Goal: Task Accomplishment & Management: Use online tool/utility

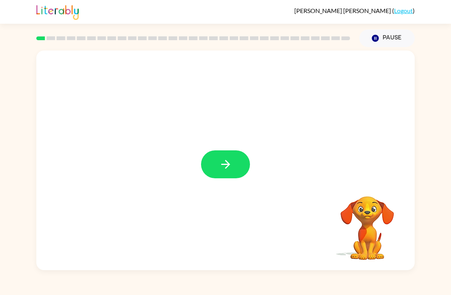
click at [225, 169] on icon "button" at bounding box center [225, 164] width 13 height 13
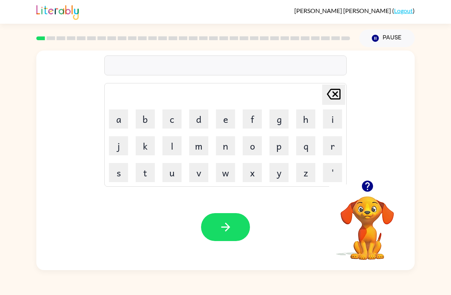
click at [330, 146] on button "r" at bounding box center [332, 145] width 19 height 19
click at [174, 178] on button "u" at bounding box center [172, 172] width 19 height 19
click at [148, 112] on button "b" at bounding box center [145, 118] width 19 height 19
click at [225, 231] on icon "button" at bounding box center [225, 226] width 13 height 13
click at [201, 143] on button "m" at bounding box center [198, 145] width 19 height 19
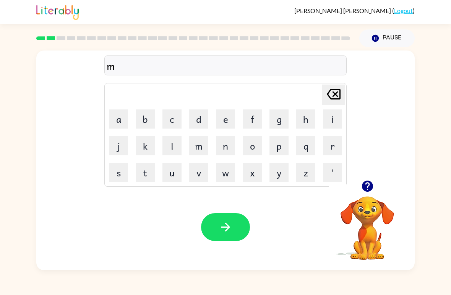
click at [252, 145] on button "o" at bounding box center [252, 145] width 19 height 19
click at [140, 177] on button "t" at bounding box center [145, 172] width 19 height 19
click at [303, 111] on button "h" at bounding box center [305, 118] width 19 height 19
click at [340, 86] on icon "[PERSON_NAME] last character input" at bounding box center [334, 94] width 18 height 18
click at [334, 87] on icon "[PERSON_NAME] last character input" at bounding box center [334, 94] width 18 height 18
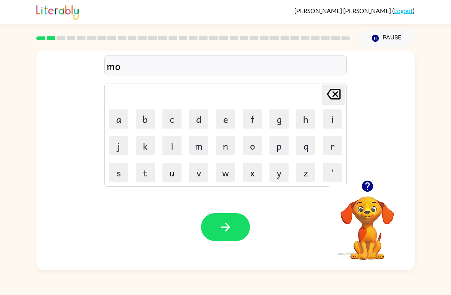
click at [171, 181] on button "u" at bounding box center [172, 172] width 19 height 19
click at [148, 178] on button "t" at bounding box center [145, 172] width 19 height 19
click at [309, 117] on button "h" at bounding box center [305, 118] width 19 height 19
click at [227, 225] on icon "button" at bounding box center [225, 227] width 9 height 9
click at [205, 118] on button "d" at bounding box center [198, 118] width 19 height 19
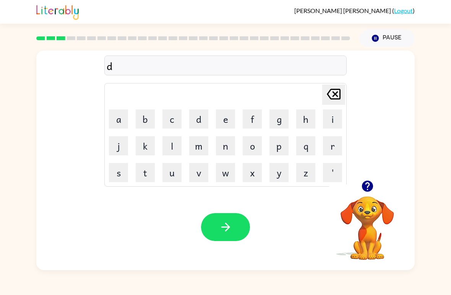
click at [231, 116] on button "e" at bounding box center [225, 118] width 19 height 19
click at [225, 144] on button "n" at bounding box center [225, 145] width 19 height 19
click at [230, 223] on icon "button" at bounding box center [225, 226] width 13 height 13
click at [373, 185] on icon "button" at bounding box center [367, 186] width 11 height 11
click at [130, 165] on td "s" at bounding box center [119, 173] width 26 height 26
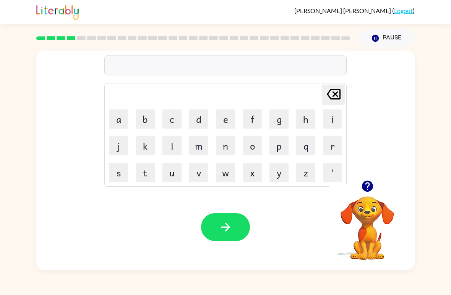
click at [127, 174] on button "s" at bounding box center [118, 172] width 19 height 19
click at [307, 151] on button "q" at bounding box center [305, 145] width 19 height 19
click at [327, 88] on icon "[PERSON_NAME] last character input" at bounding box center [334, 94] width 18 height 18
click at [280, 143] on button "p" at bounding box center [279, 145] width 19 height 19
click at [259, 151] on button "o" at bounding box center [252, 145] width 19 height 19
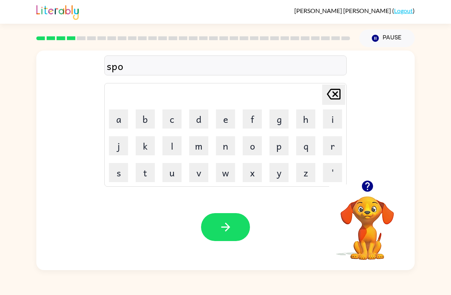
click at [141, 177] on button "t" at bounding box center [145, 172] width 19 height 19
click at [370, 184] on icon "button" at bounding box center [367, 186] width 11 height 11
click at [221, 228] on icon "button" at bounding box center [225, 226] width 13 height 13
click at [127, 177] on button "s" at bounding box center [118, 172] width 19 height 19
click at [226, 172] on button "w" at bounding box center [225, 172] width 19 height 19
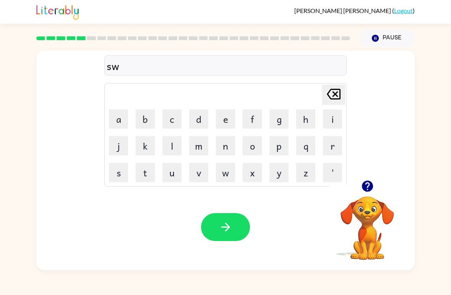
click at [225, 118] on button "e" at bounding box center [225, 118] width 19 height 19
click at [287, 144] on button "p" at bounding box center [279, 145] width 19 height 19
click at [151, 169] on button "t" at bounding box center [145, 172] width 19 height 19
click at [366, 186] on icon "button" at bounding box center [367, 186] width 11 height 11
click at [223, 236] on button "button" at bounding box center [225, 227] width 49 height 28
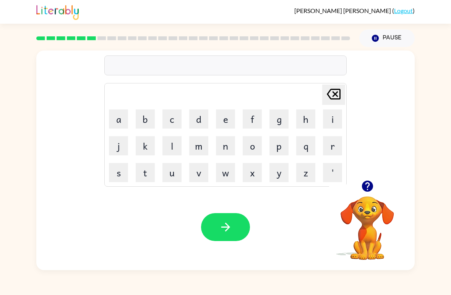
click at [282, 146] on button "p" at bounding box center [279, 145] width 19 height 19
click at [326, 125] on button "i" at bounding box center [332, 118] width 19 height 19
click at [234, 111] on button "e" at bounding box center [225, 118] width 19 height 19
click at [226, 225] on icon "button" at bounding box center [225, 227] width 9 height 9
click at [173, 112] on button "c" at bounding box center [172, 118] width 19 height 19
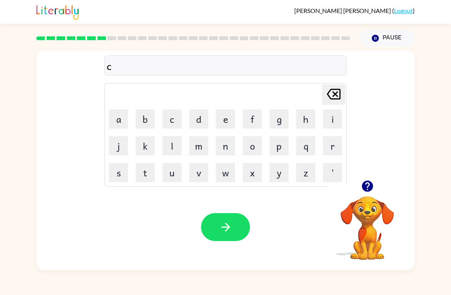
click at [112, 115] on button "a" at bounding box center [118, 118] width 19 height 19
click at [231, 145] on button "n" at bounding box center [225, 145] width 19 height 19
click at [202, 116] on button "d" at bounding box center [198, 118] width 19 height 19
click at [175, 148] on button "l" at bounding box center [172, 145] width 19 height 19
click at [226, 116] on button "e" at bounding box center [225, 118] width 19 height 19
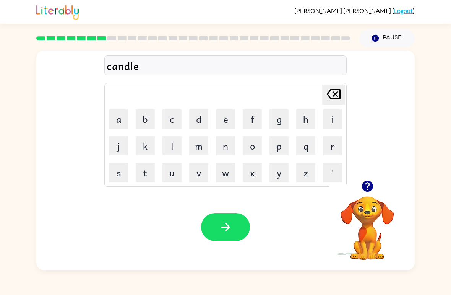
click at [229, 230] on icon "button" at bounding box center [225, 226] width 13 height 13
click at [143, 104] on td "[PERSON_NAME] last character input" at bounding box center [226, 94] width 240 height 21
click at [142, 109] on button "b" at bounding box center [145, 118] width 19 height 19
click at [118, 117] on button "a" at bounding box center [118, 118] width 19 height 19
click at [147, 168] on button "t" at bounding box center [145, 172] width 19 height 19
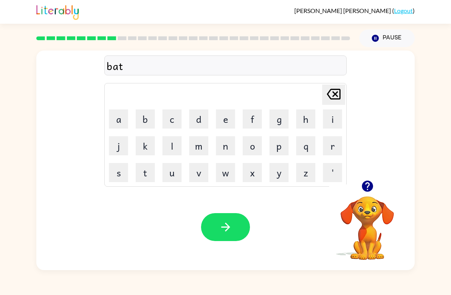
click at [309, 112] on button "h" at bounding box center [305, 118] width 19 height 19
click at [230, 217] on button "button" at bounding box center [225, 227] width 49 height 28
click at [173, 111] on button "c" at bounding box center [172, 118] width 19 height 19
click at [168, 138] on button "l" at bounding box center [172, 145] width 19 height 19
click at [261, 143] on button "o" at bounding box center [252, 145] width 19 height 19
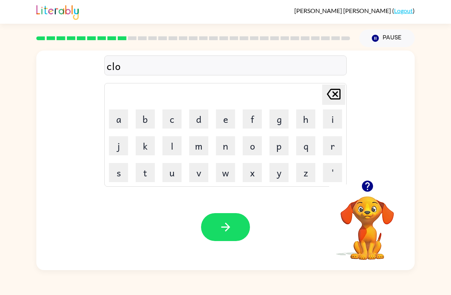
click at [228, 144] on button "n" at bounding box center [225, 145] width 19 height 19
click at [344, 86] on button "[PERSON_NAME] last character input" at bounding box center [333, 95] width 23 height 20
click at [187, 168] on td "v" at bounding box center [199, 173] width 26 height 26
click at [174, 171] on button "u" at bounding box center [172, 172] width 19 height 19
click at [227, 141] on button "n" at bounding box center [225, 145] width 19 height 19
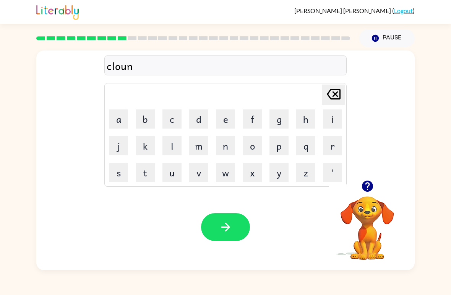
click at [332, 91] on icon "[PERSON_NAME] last character input" at bounding box center [334, 94] width 18 height 18
click at [330, 85] on icon "[PERSON_NAME] last character input" at bounding box center [334, 94] width 18 height 18
click at [177, 170] on button "u" at bounding box center [172, 172] width 19 height 19
click at [254, 146] on button "o" at bounding box center [252, 145] width 19 height 19
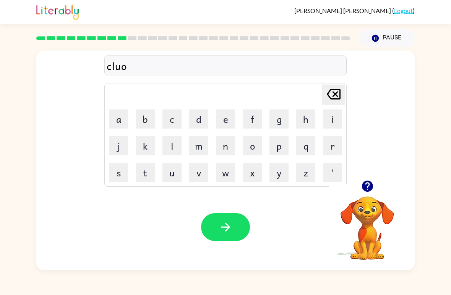
click at [174, 166] on button "u" at bounding box center [172, 172] width 19 height 19
click at [21, 15] on div "[PERSON_NAME] ( Logout )" at bounding box center [225, 12] width 451 height 24
click at [342, 89] on icon "[PERSON_NAME] last character input" at bounding box center [334, 94] width 18 height 18
click at [224, 150] on button "n" at bounding box center [225, 145] width 19 height 19
click at [221, 230] on icon "button" at bounding box center [225, 226] width 13 height 13
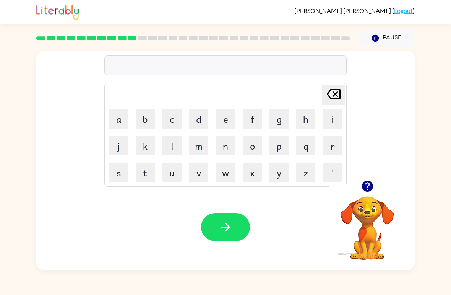
click at [371, 179] on button "button" at bounding box center [368, 186] width 20 height 20
click at [120, 163] on button "s" at bounding box center [118, 172] width 19 height 19
click at [311, 117] on button "h" at bounding box center [305, 118] width 19 height 19
click at [249, 150] on button "o" at bounding box center [252, 145] width 19 height 19
click at [168, 116] on button "c" at bounding box center [172, 118] width 19 height 19
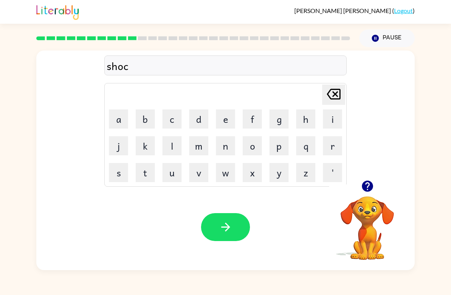
click at [334, 95] on icon "[PERSON_NAME] last character input" at bounding box center [334, 94] width 18 height 18
click at [178, 121] on button "c" at bounding box center [172, 118] width 19 height 19
click at [150, 146] on button "k" at bounding box center [145, 145] width 19 height 19
click at [222, 231] on icon "button" at bounding box center [225, 226] width 13 height 13
click at [94, 292] on div "[PERSON_NAME] ( Logout ) Pause Pause Delete Delete last character input a b c d…" at bounding box center [225, 147] width 451 height 295
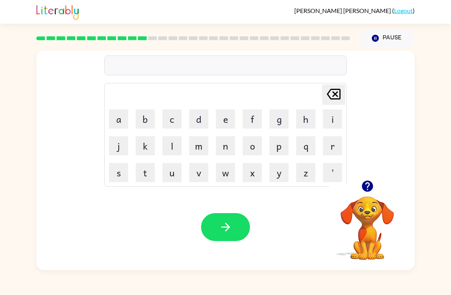
click at [281, 118] on button "g" at bounding box center [279, 118] width 19 height 19
click at [114, 113] on button "a" at bounding box center [118, 118] width 19 height 19
click at [122, 182] on button "s" at bounding box center [118, 172] width 19 height 19
click at [228, 122] on button "e" at bounding box center [225, 118] width 19 height 19
click at [226, 224] on icon "button" at bounding box center [225, 227] width 9 height 9
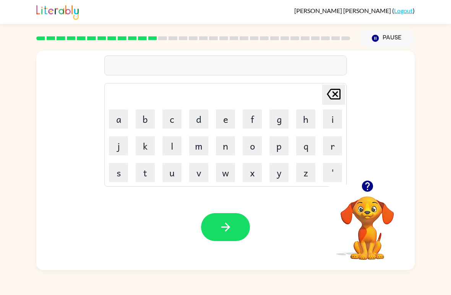
click at [215, 118] on td "e" at bounding box center [226, 119] width 26 height 26
click at [221, 117] on button "e" at bounding box center [225, 118] width 19 height 19
click at [261, 166] on button "x" at bounding box center [252, 172] width 19 height 19
click at [279, 140] on button "p" at bounding box center [279, 145] width 19 height 19
click at [168, 137] on button "l" at bounding box center [172, 145] width 19 height 19
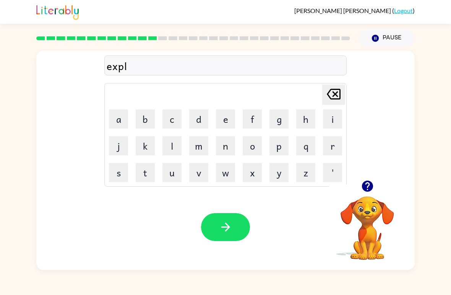
click at [256, 154] on button "o" at bounding box center [252, 145] width 19 height 19
click at [202, 119] on button "d" at bounding box center [198, 118] width 19 height 19
click at [218, 113] on button "e" at bounding box center [225, 118] width 19 height 19
click at [232, 224] on icon "button" at bounding box center [225, 226] width 13 height 13
click at [131, 192] on div "Your browser must support playing .mp4 files to use Literably. Please try using…" at bounding box center [225, 227] width 379 height 86
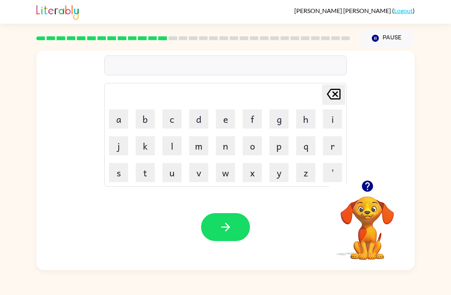
click at [117, 170] on button "s" at bounding box center [118, 172] width 19 height 19
click at [230, 171] on button "w" at bounding box center [225, 172] width 19 height 19
click at [231, 117] on button "e" at bounding box center [225, 118] width 19 height 19
click at [153, 169] on button "t" at bounding box center [145, 172] width 19 height 19
click at [228, 147] on button "n" at bounding box center [225, 145] width 19 height 19
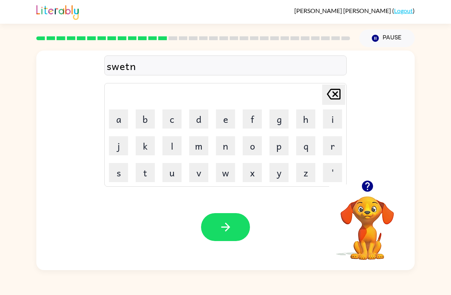
click at [331, 114] on button "i" at bounding box center [332, 118] width 19 height 19
click at [336, 91] on icon "[PERSON_NAME] last character input" at bounding box center [334, 94] width 18 height 18
click at [227, 119] on button "e" at bounding box center [225, 118] width 19 height 19
click at [343, 86] on icon "[PERSON_NAME] last character input" at bounding box center [334, 94] width 18 height 18
click at [331, 114] on button "i" at bounding box center [332, 118] width 19 height 19
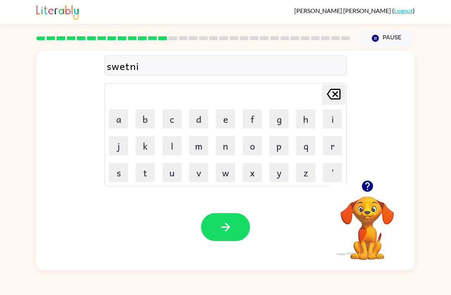
click at [126, 159] on table "[PERSON_NAME] last character input a b c d e f g h i j k l m n o p q r s t u v …" at bounding box center [226, 134] width 242 height 103
click at [118, 174] on button "s" at bounding box center [118, 172] width 19 height 19
click at [331, 93] on icon "[PERSON_NAME] last character input" at bounding box center [334, 94] width 18 height 18
click at [331, 92] on icon "[PERSON_NAME] last character input" at bounding box center [334, 94] width 18 height 18
click at [229, 116] on button "e" at bounding box center [225, 118] width 19 height 19
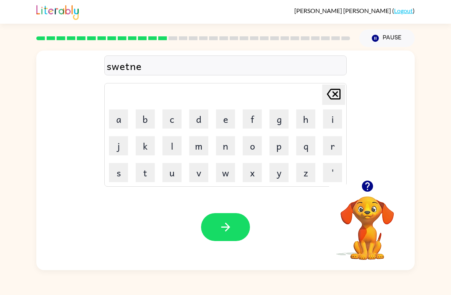
click at [127, 165] on button "s" at bounding box center [118, 172] width 19 height 19
click at [225, 238] on button "button" at bounding box center [225, 227] width 49 height 28
click at [366, 183] on icon "button" at bounding box center [367, 185] width 13 height 13
click at [298, 114] on button "h" at bounding box center [305, 118] width 19 height 19
click at [339, 114] on button "i" at bounding box center [332, 118] width 19 height 19
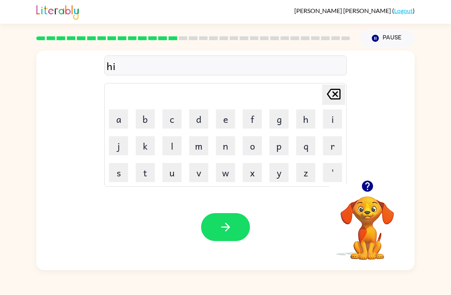
click at [276, 136] on button "p" at bounding box center [279, 145] width 19 height 19
click at [254, 137] on button "o" at bounding box center [252, 145] width 19 height 19
click at [225, 217] on button "button" at bounding box center [225, 227] width 49 height 28
click at [248, 117] on button "f" at bounding box center [252, 118] width 19 height 19
click at [252, 137] on button "o" at bounding box center [252, 145] width 19 height 19
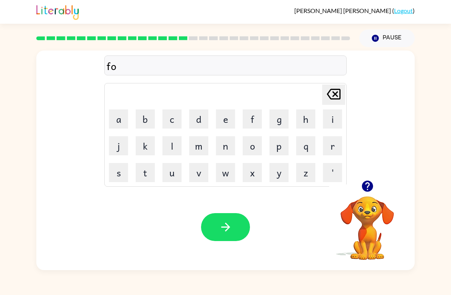
click at [325, 143] on button "r" at bounding box center [332, 145] width 19 height 19
click at [145, 144] on button "k" at bounding box center [145, 145] width 19 height 19
click at [226, 220] on button "button" at bounding box center [225, 227] width 49 height 28
click at [219, 174] on button "w" at bounding box center [225, 172] width 19 height 19
click at [227, 126] on button "e" at bounding box center [225, 118] width 19 height 19
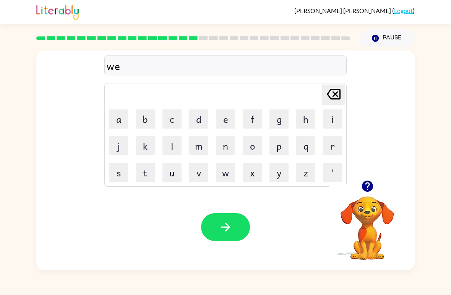
click at [136, 114] on button "b" at bounding box center [145, 118] width 19 height 19
click at [215, 229] on button "button" at bounding box center [225, 227] width 49 height 28
click at [183, 239] on div "Your browser must support playing .mp4 files to use Literably. Please try using…" at bounding box center [225, 227] width 379 height 86
click at [112, 171] on button "s" at bounding box center [118, 172] width 19 height 19
click at [171, 138] on button "l" at bounding box center [172, 145] width 19 height 19
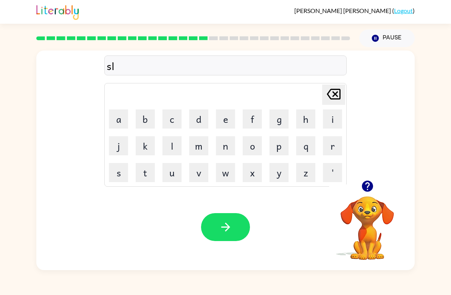
click at [223, 122] on button "e" at bounding box center [225, 118] width 19 height 19
click at [279, 145] on button "p" at bounding box center [279, 145] width 19 height 19
click at [148, 178] on button "t" at bounding box center [145, 172] width 19 height 19
click at [223, 226] on icon "button" at bounding box center [225, 226] width 13 height 13
click at [306, 124] on button "h" at bounding box center [305, 118] width 19 height 19
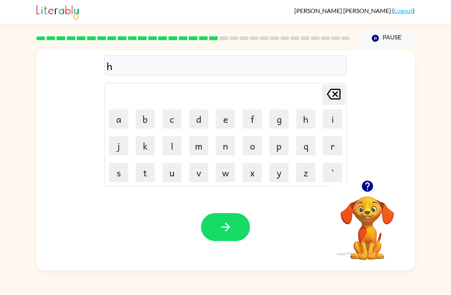
click at [127, 124] on button "a" at bounding box center [118, 118] width 19 height 19
click at [328, 148] on button "r" at bounding box center [332, 145] width 19 height 19
click at [196, 128] on button "d" at bounding box center [198, 118] width 19 height 19
click at [232, 237] on button "button" at bounding box center [225, 227] width 49 height 28
click at [334, 149] on button "r" at bounding box center [332, 145] width 19 height 19
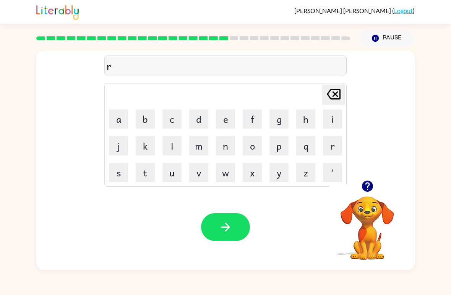
click at [257, 148] on button "o" at bounding box center [252, 145] width 19 height 19
click at [201, 119] on button "d" at bounding box center [198, 118] width 19 height 19
click at [217, 226] on button "button" at bounding box center [225, 227] width 49 height 28
click at [373, 183] on icon "button" at bounding box center [367, 185] width 13 height 13
click at [329, 150] on button "r" at bounding box center [332, 145] width 19 height 19
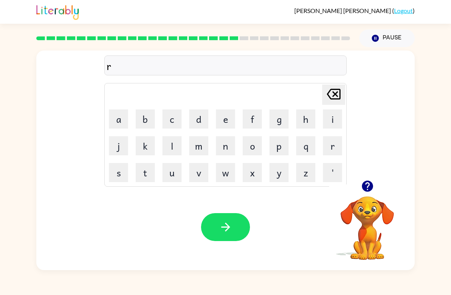
click at [222, 123] on button "e" at bounding box center [225, 118] width 19 height 19
click at [115, 165] on button "s" at bounding box center [118, 172] width 19 height 19
click at [147, 172] on button "t" at bounding box center [145, 172] width 19 height 19
click at [230, 114] on button "e" at bounding box center [225, 118] width 19 height 19
click at [202, 117] on button "d" at bounding box center [198, 118] width 19 height 19
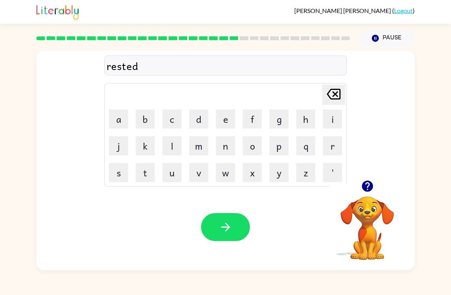
click at [221, 229] on icon "button" at bounding box center [225, 226] width 13 height 13
click at [226, 174] on button "w" at bounding box center [225, 172] width 19 height 19
click at [112, 116] on button "a" at bounding box center [118, 118] width 19 height 19
click at [155, 143] on button "k" at bounding box center [145, 145] width 19 height 19
click at [227, 116] on button "e" at bounding box center [225, 118] width 19 height 19
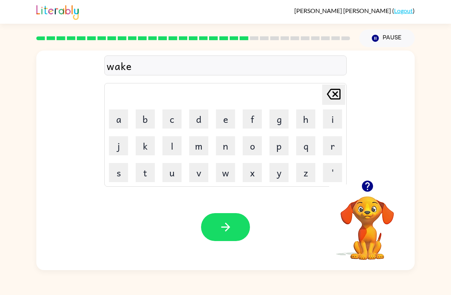
click at [231, 215] on button "button" at bounding box center [225, 227] width 49 height 28
click at [116, 172] on button "s" at bounding box center [118, 172] width 19 height 19
click at [222, 138] on button "n" at bounding box center [225, 145] width 19 height 19
click at [251, 155] on button "o" at bounding box center [252, 145] width 19 height 19
click at [199, 149] on button "m" at bounding box center [198, 145] width 19 height 19
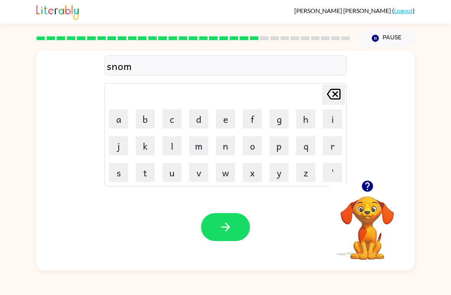
click at [340, 96] on icon at bounding box center [334, 94] width 14 height 11
click at [227, 179] on button "w" at bounding box center [225, 172] width 19 height 19
click at [337, 171] on button "'" at bounding box center [332, 172] width 19 height 19
click at [333, 94] on icon "[PERSON_NAME] last character input" at bounding box center [334, 94] width 18 height 18
click at [189, 140] on button "m" at bounding box center [198, 145] width 19 height 19
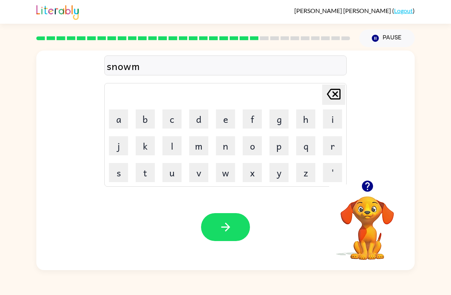
click at [127, 111] on button "a" at bounding box center [118, 118] width 19 height 19
click at [228, 148] on button "n" at bounding box center [225, 145] width 19 height 19
click at [222, 227] on icon "button" at bounding box center [225, 226] width 13 height 13
click at [220, 163] on button "w" at bounding box center [225, 172] width 19 height 19
click at [329, 118] on button "i" at bounding box center [332, 118] width 19 height 19
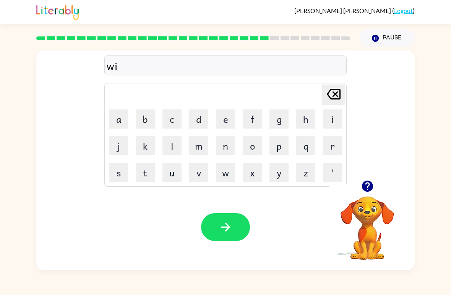
click at [226, 148] on button "n" at bounding box center [225, 145] width 19 height 19
click at [147, 174] on button "t" at bounding box center [145, 172] width 19 height 19
click at [233, 120] on button "e" at bounding box center [225, 118] width 19 height 19
click at [335, 140] on button "r" at bounding box center [332, 145] width 19 height 19
click at [227, 229] on icon "button" at bounding box center [225, 226] width 13 height 13
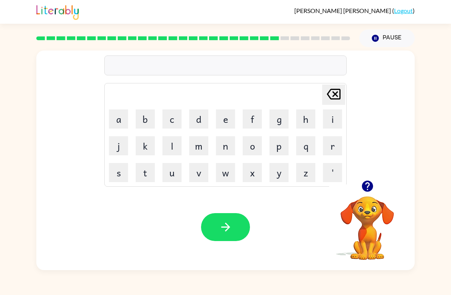
click at [169, 116] on button "c" at bounding box center [172, 118] width 19 height 19
click at [226, 115] on button "e" at bounding box center [225, 118] width 19 height 19
click at [112, 169] on button "s" at bounding box center [118, 172] width 19 height 19
click at [143, 165] on button "t" at bounding box center [145, 172] width 19 height 19
click at [336, 95] on icon at bounding box center [334, 94] width 14 height 11
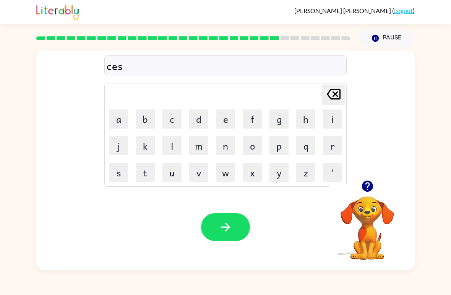
click at [332, 88] on icon "[PERSON_NAME] last character input" at bounding box center [334, 94] width 18 height 18
click at [333, 98] on icon "[PERSON_NAME] last character input" at bounding box center [334, 94] width 18 height 18
click at [312, 115] on button "h" at bounding box center [305, 118] width 19 height 19
click at [116, 177] on button "s" at bounding box center [118, 172] width 19 height 19
click at [339, 90] on icon at bounding box center [334, 94] width 14 height 11
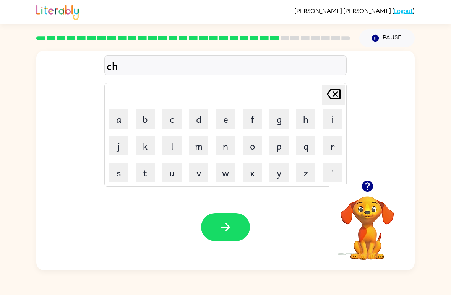
click at [221, 117] on button "e" at bounding box center [225, 118] width 19 height 19
click at [122, 174] on button "s" at bounding box center [118, 172] width 19 height 19
click at [155, 165] on button "t" at bounding box center [145, 172] width 19 height 19
click at [228, 204] on div "Your browser must support playing .mp4 files to use Literably. Please try using…" at bounding box center [225, 227] width 379 height 86
click at [239, 226] on button "button" at bounding box center [225, 227] width 49 height 28
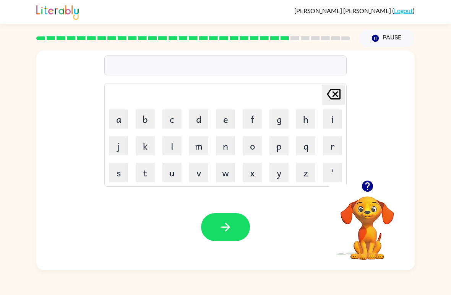
click at [363, 181] on icon "button" at bounding box center [367, 185] width 13 height 13
click at [111, 164] on button "s" at bounding box center [118, 172] width 19 height 19
click at [174, 179] on button "u" at bounding box center [172, 172] width 19 height 19
click at [208, 119] on button "d" at bounding box center [198, 118] width 19 height 19
click at [227, 120] on button "e" at bounding box center [225, 118] width 19 height 19
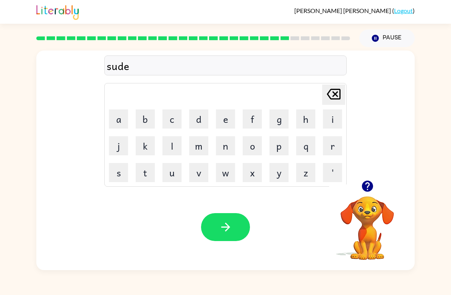
click at [227, 148] on button "n" at bounding box center [225, 145] width 19 height 19
click at [200, 231] on div "Your browser must support playing .mp4 files to use Literably. Please try using…" at bounding box center [225, 227] width 379 height 86
click at [220, 232] on icon "button" at bounding box center [225, 226] width 13 height 13
click at [174, 124] on button "c" at bounding box center [172, 118] width 19 height 19
click at [254, 149] on button "o" at bounding box center [252, 145] width 19 height 19
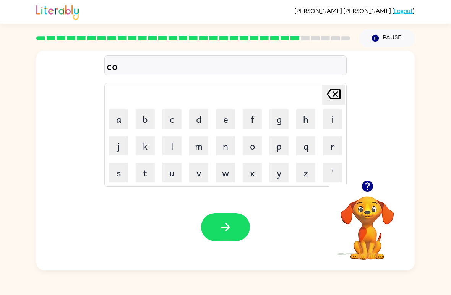
click at [228, 137] on button "n" at bounding box center [225, 145] width 19 height 19
click at [228, 108] on td "e" at bounding box center [226, 119] width 26 height 26
click at [224, 120] on button "e" at bounding box center [225, 118] width 19 height 19
click at [227, 223] on icon "button" at bounding box center [225, 226] width 13 height 13
click at [175, 119] on button "c" at bounding box center [172, 118] width 19 height 19
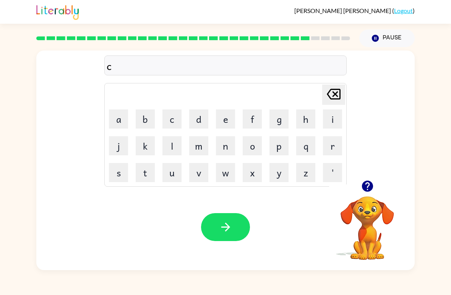
click at [305, 118] on button "h" at bounding box center [305, 118] width 19 height 19
click at [117, 122] on button "a" at bounding box center [118, 118] width 19 height 19
click at [230, 154] on button "n" at bounding box center [225, 145] width 19 height 19
click at [239, 227] on button "button" at bounding box center [225, 227] width 49 height 28
click at [303, 121] on button "h" at bounding box center [305, 118] width 19 height 19
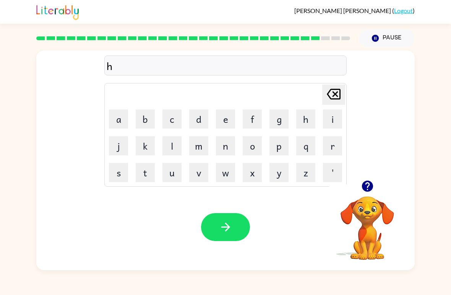
click at [112, 121] on button "a" at bounding box center [118, 118] width 19 height 19
click at [339, 97] on icon "[PERSON_NAME] last character input" at bounding box center [334, 94] width 18 height 18
click at [334, 97] on icon "[PERSON_NAME] last character input" at bounding box center [334, 94] width 18 height 18
click at [121, 167] on button "s" at bounding box center [118, 172] width 19 height 19
click at [304, 118] on button "h" at bounding box center [305, 118] width 19 height 19
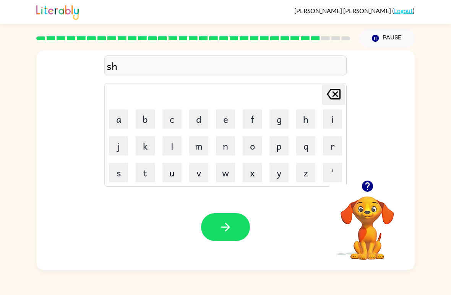
click at [169, 179] on button "u" at bounding box center [172, 172] width 19 height 19
click at [145, 169] on button "t" at bounding box center [145, 172] width 19 height 19
click at [226, 226] on icon "button" at bounding box center [225, 226] width 13 height 13
click at [147, 169] on button "t" at bounding box center [145, 172] width 19 height 19
click at [294, 114] on td "h" at bounding box center [306, 119] width 26 height 26
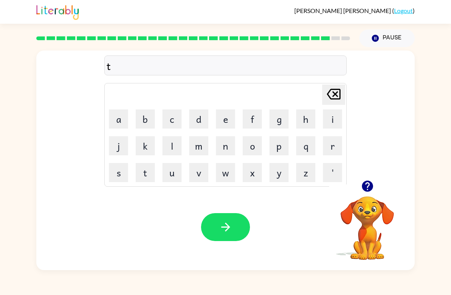
click at [298, 114] on button "h" at bounding box center [305, 118] width 19 height 19
click at [334, 142] on button "r" at bounding box center [332, 145] width 19 height 19
click at [111, 171] on button "s" at bounding box center [118, 172] width 19 height 19
click at [154, 171] on button "t" at bounding box center [145, 172] width 19 height 19
click at [223, 239] on button "button" at bounding box center [225, 227] width 49 height 28
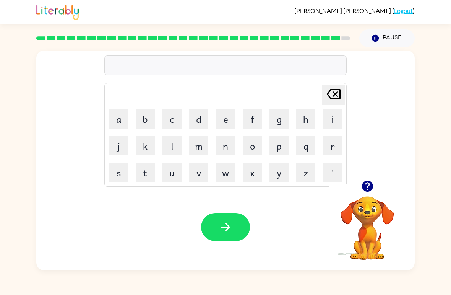
click at [202, 106] on td "d" at bounding box center [199, 119] width 26 height 26
click at [331, 141] on button "r" at bounding box center [332, 145] width 19 height 19
click at [337, 124] on button "i" at bounding box center [332, 118] width 19 height 19
click at [282, 146] on button "p" at bounding box center [279, 145] width 19 height 19
click at [225, 119] on button "e" at bounding box center [225, 118] width 19 height 19
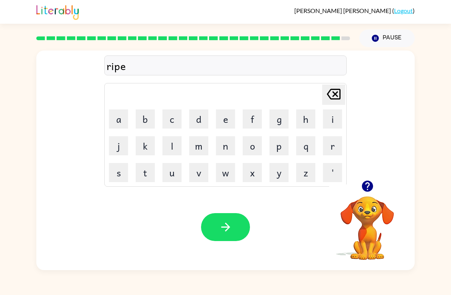
click at [205, 223] on button "button" at bounding box center [225, 227] width 49 height 28
